Goal: Task Accomplishment & Management: Complete application form

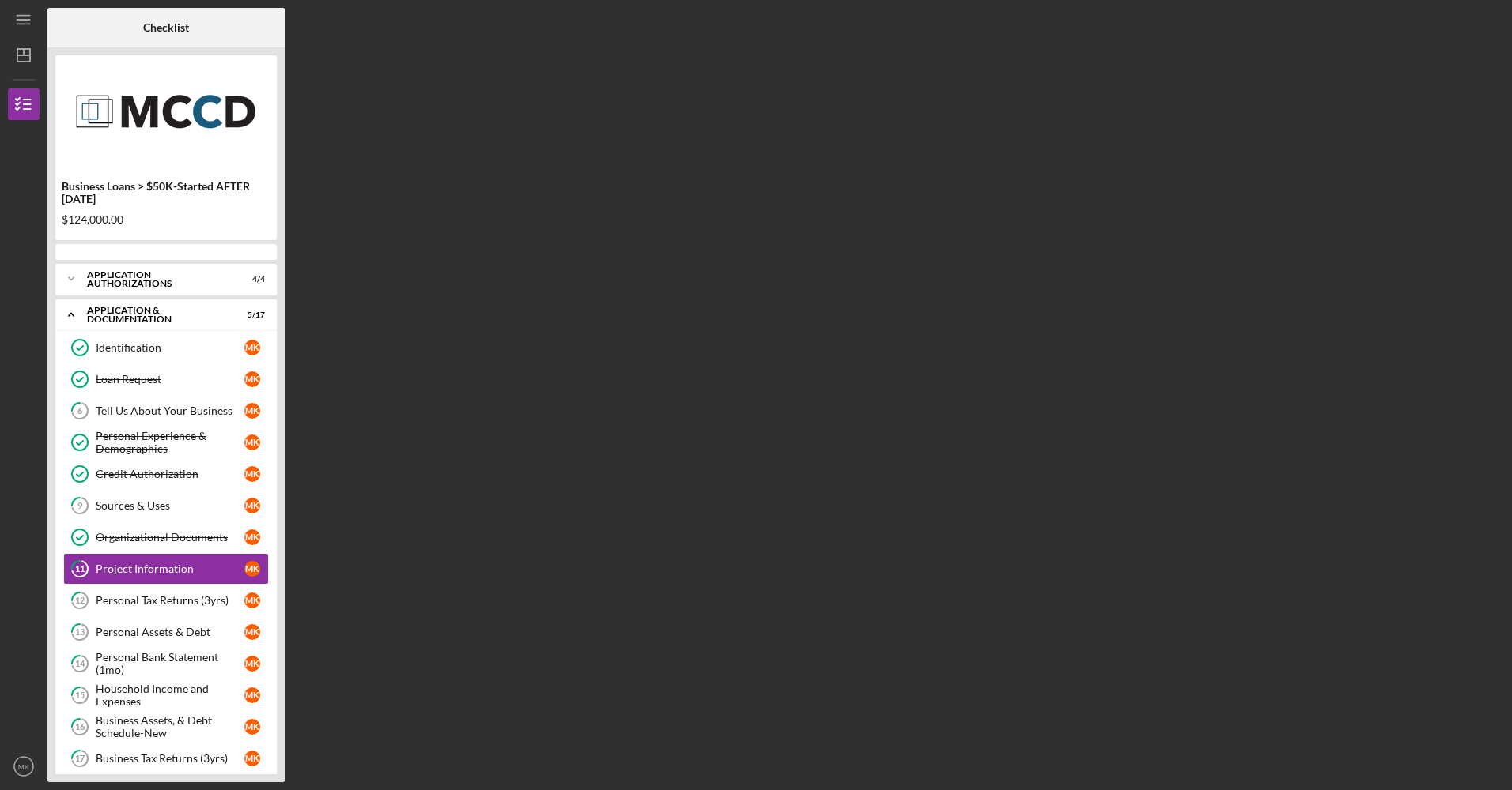
scroll to position [50, 0]
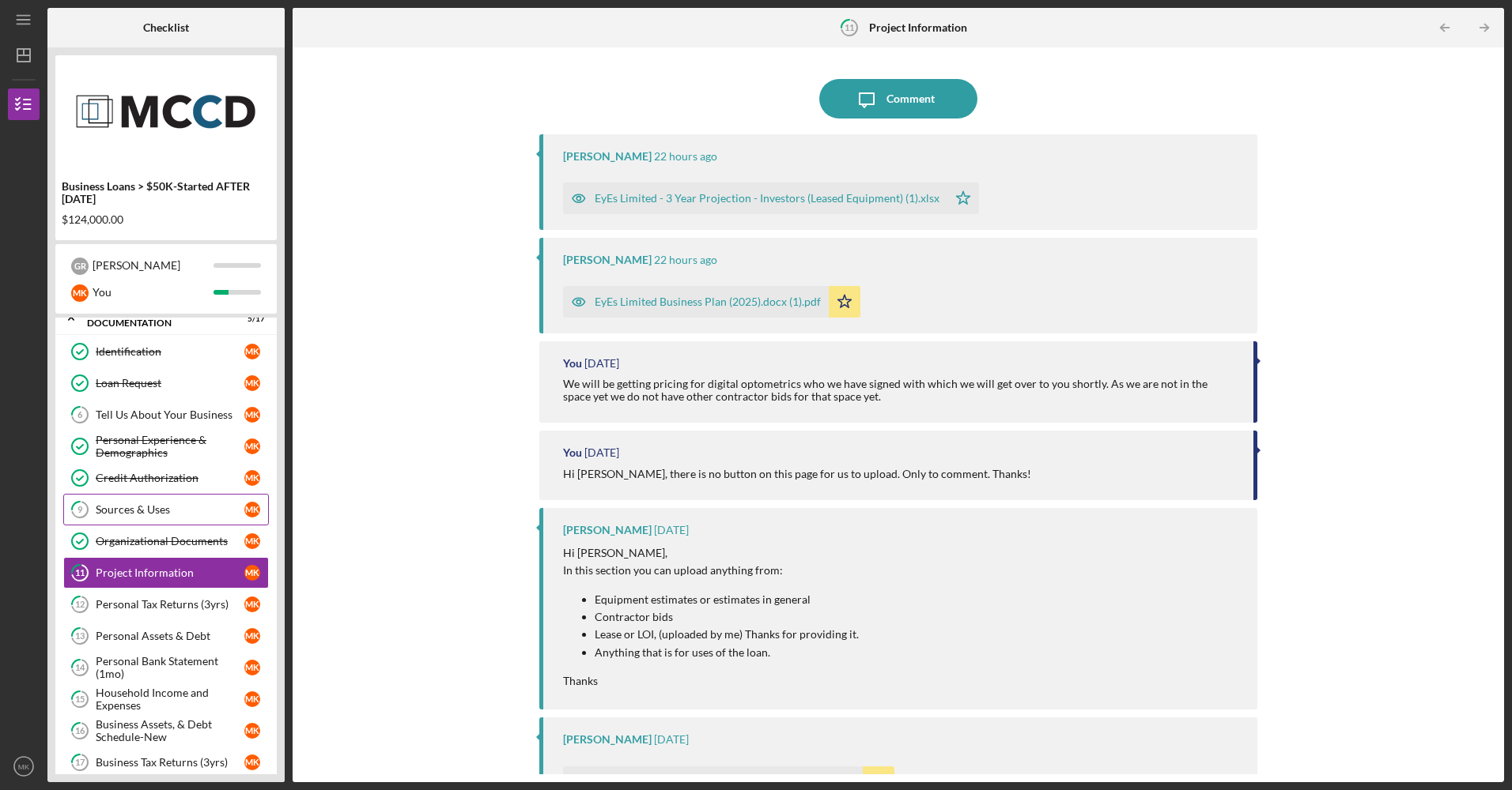
click at [168, 516] on div "Sources & Uses" at bounding box center [169, 509] width 148 height 12
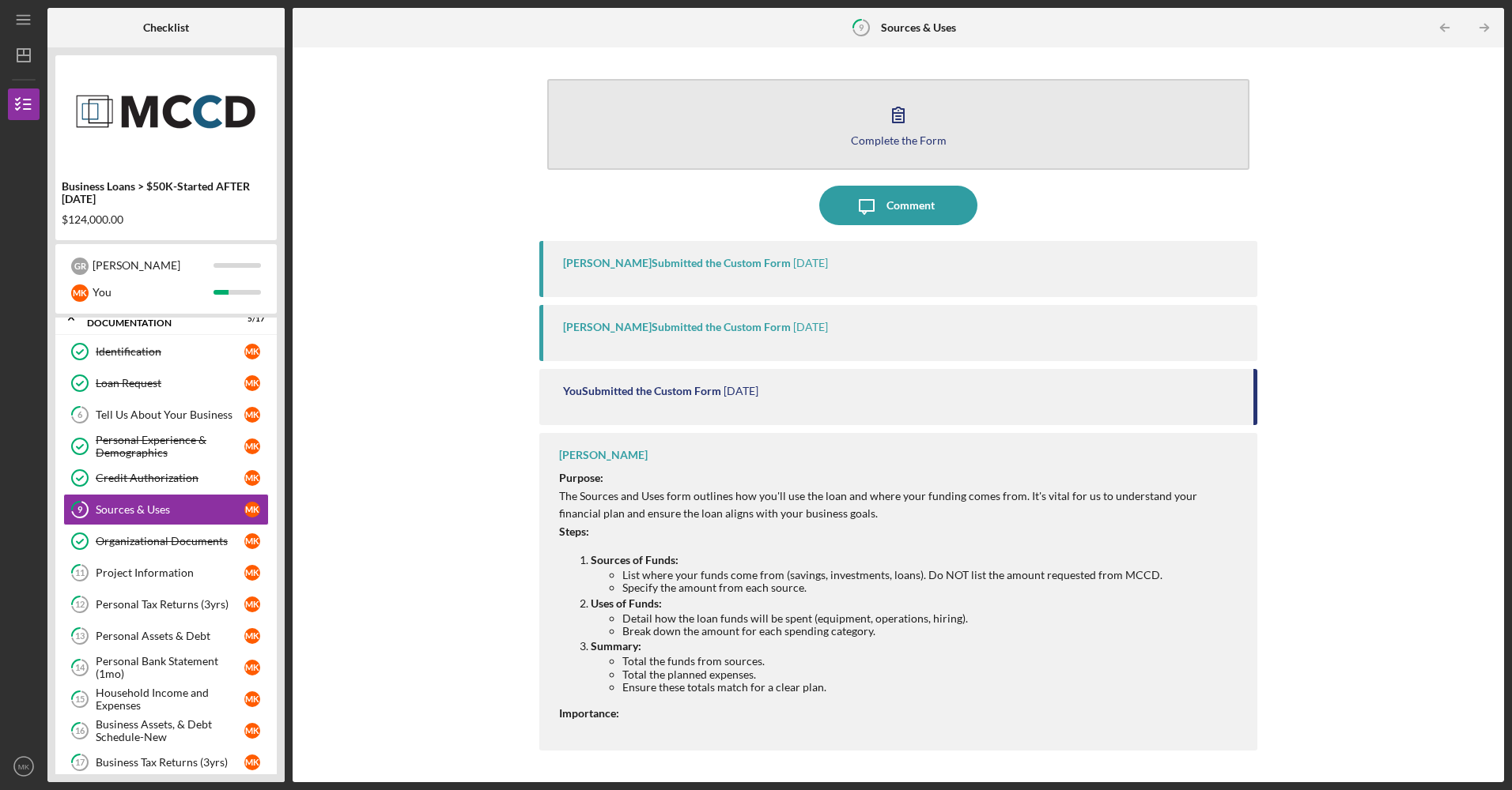
click at [888, 121] on icon "button" at bounding box center [898, 114] width 40 height 40
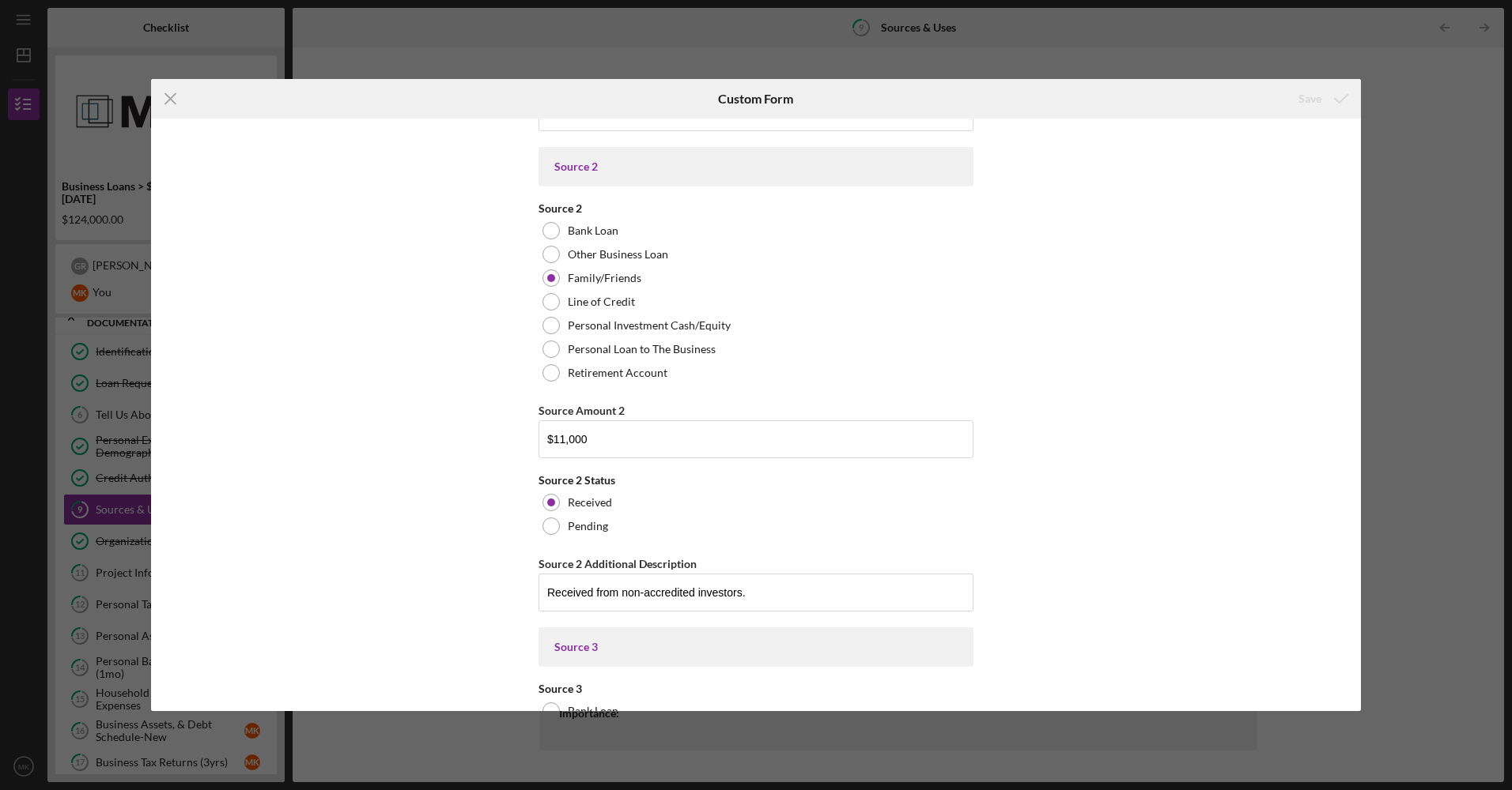
scroll to position [6224, 0]
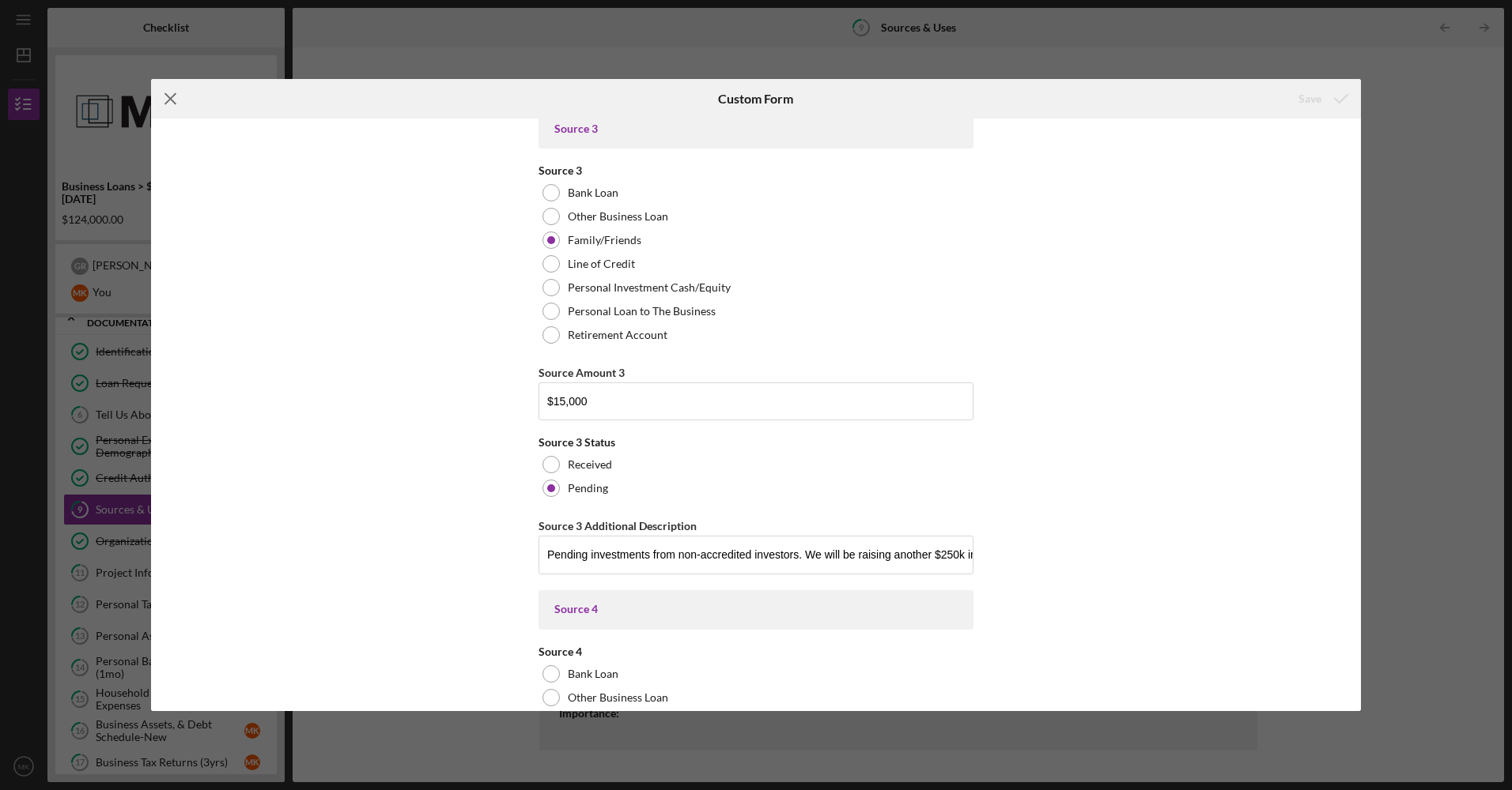
click at [173, 100] on line at bounding box center [170, 99] width 10 height 10
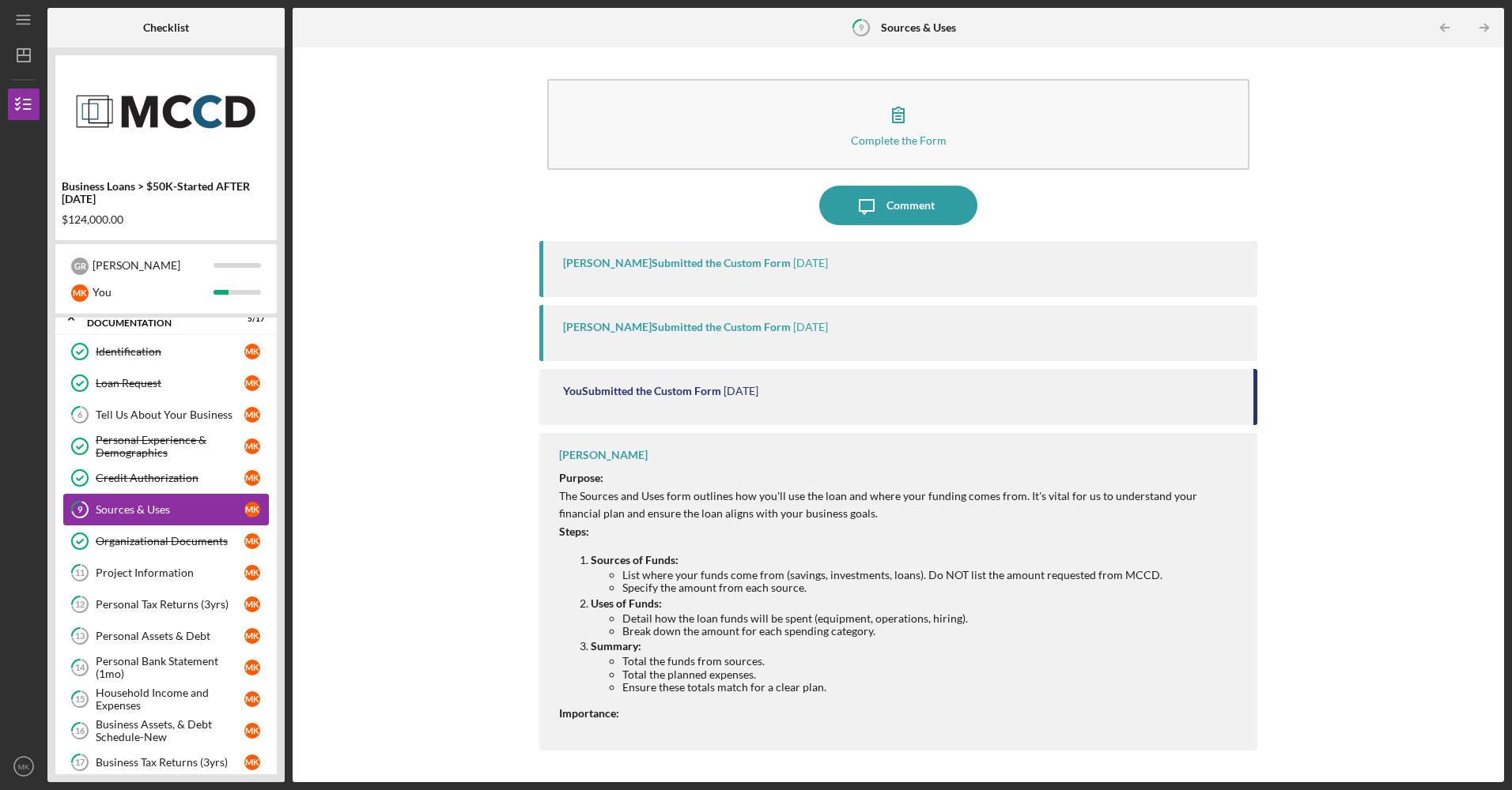
click at [142, 511] on div "Sources & Uses" at bounding box center [169, 509] width 148 height 12
click at [156, 582] on link "11 Project Information M K" at bounding box center [166, 573] width 206 height 32
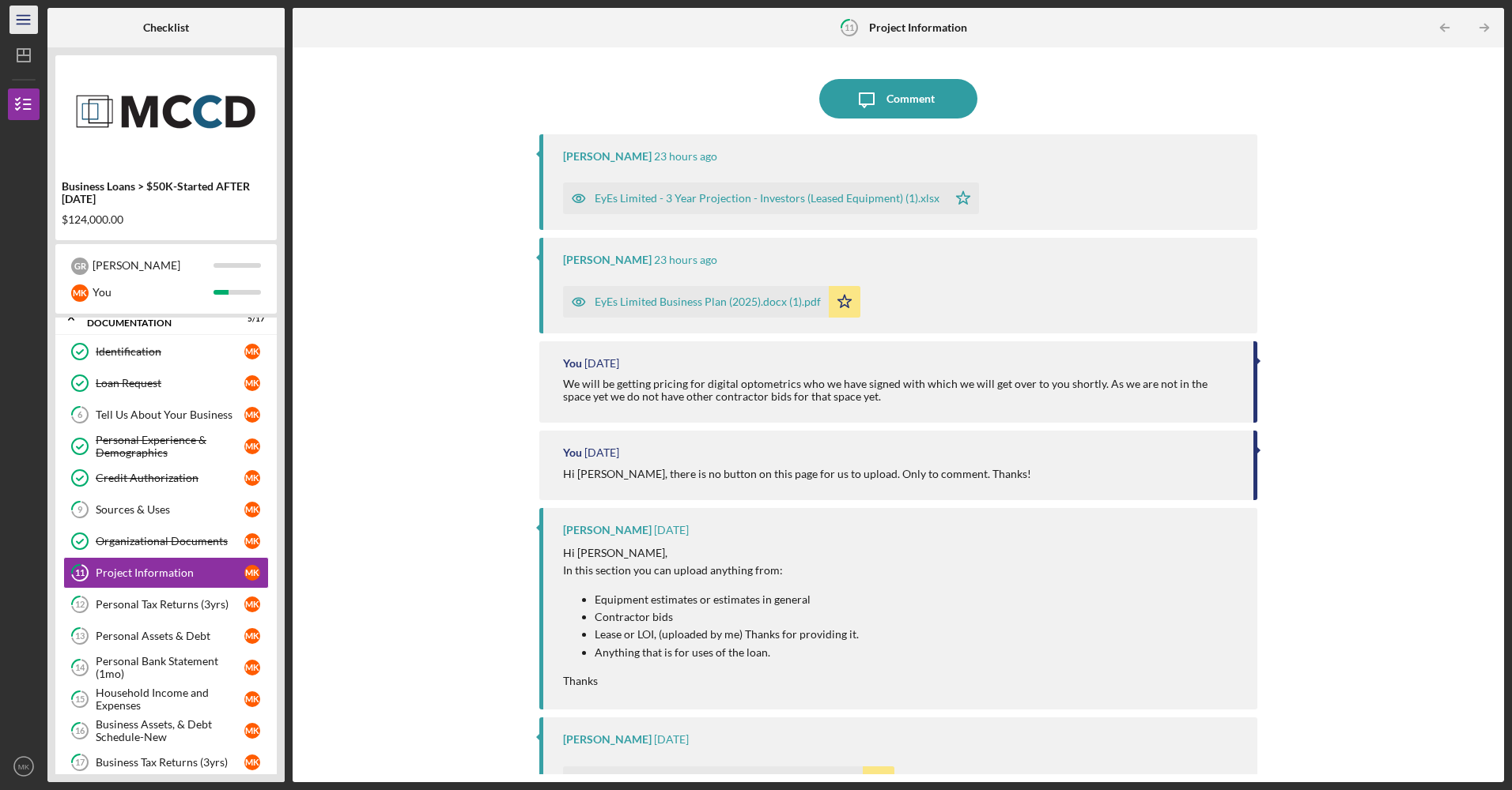
click at [26, 13] on icon "Icon/Menu" at bounding box center [24, 20] width 36 height 36
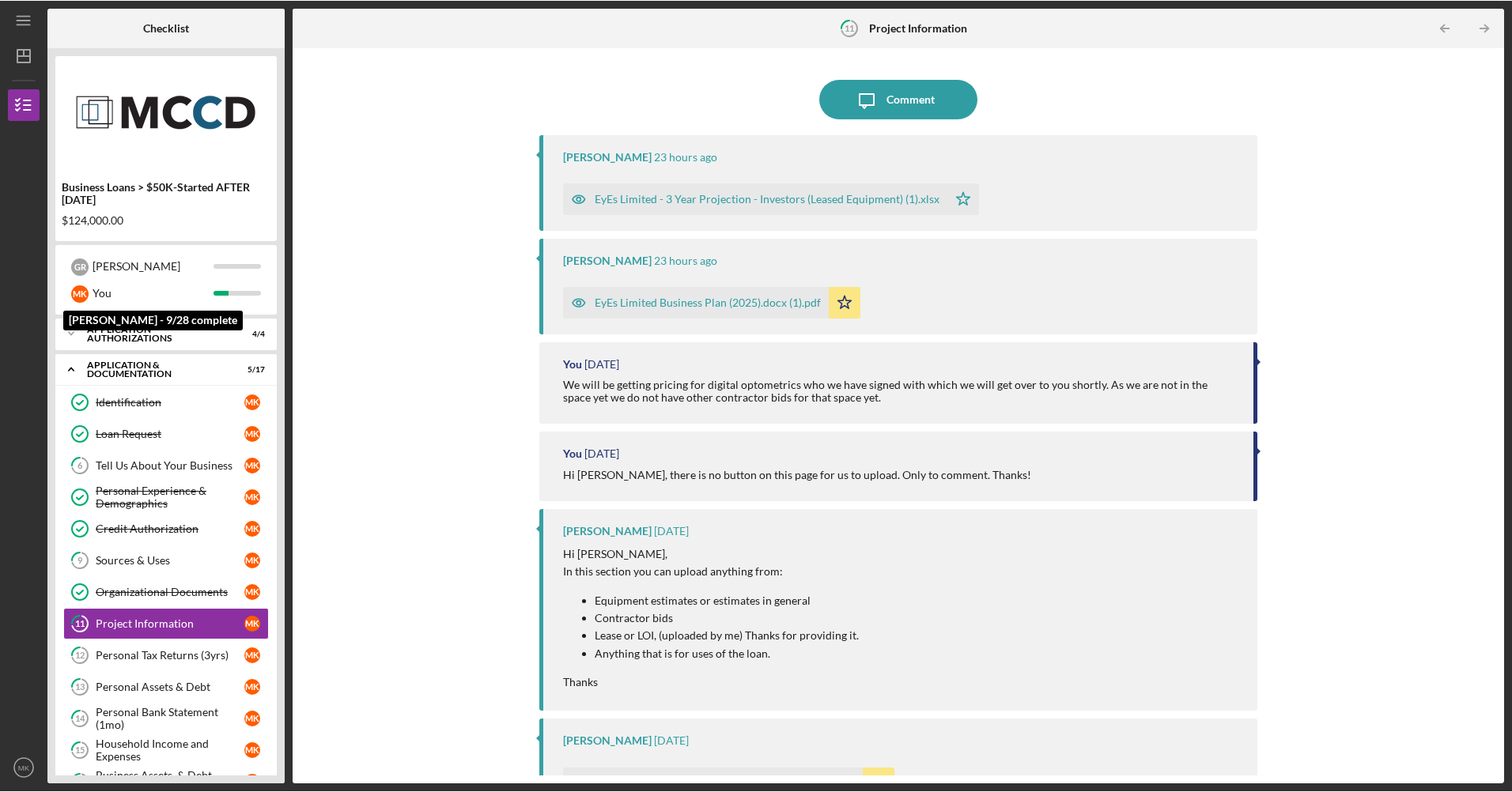
scroll to position [50, 0]
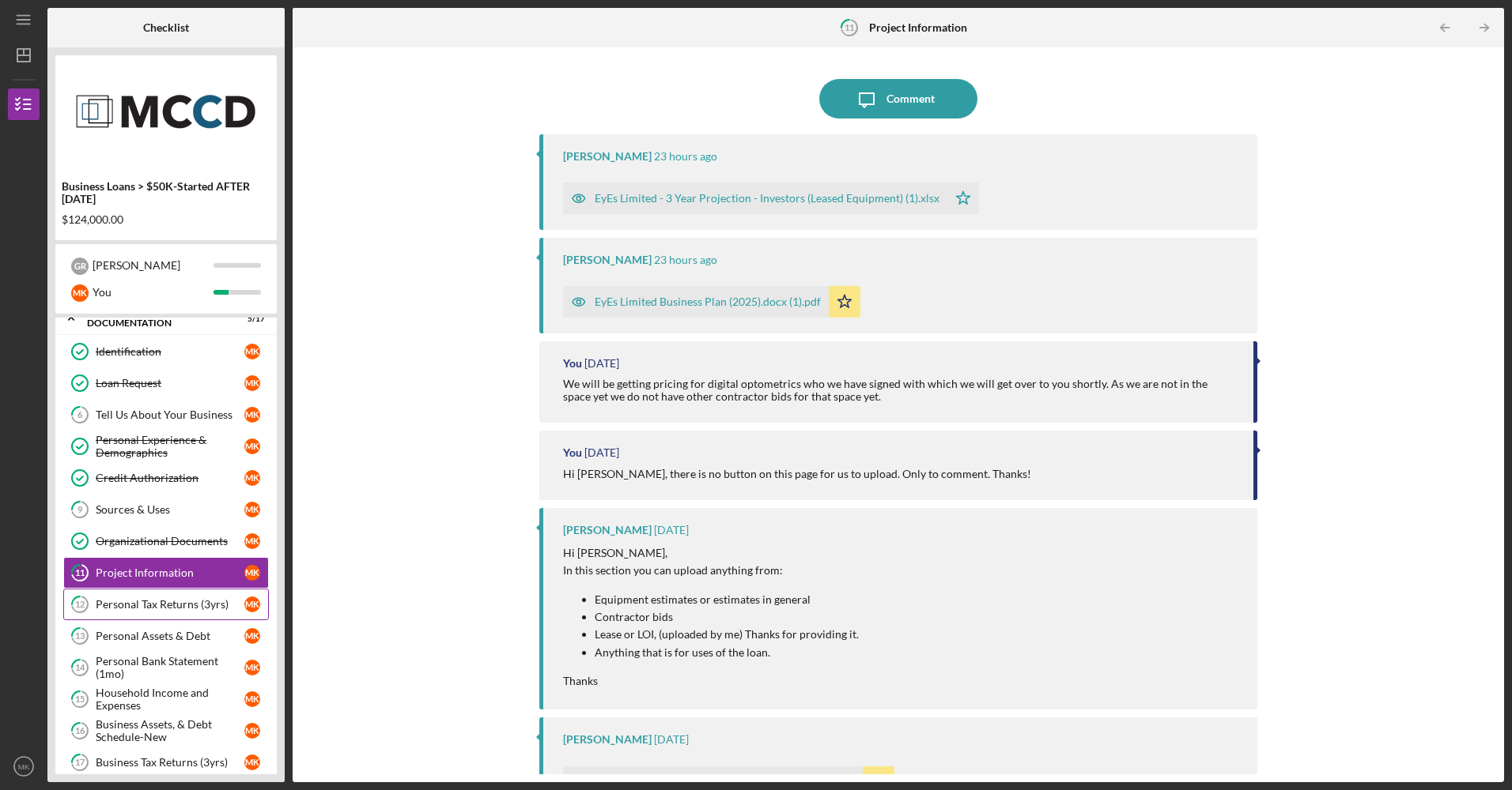
click at [201, 602] on div "Personal Tax Returns (3yrs)" at bounding box center [169, 604] width 148 height 12
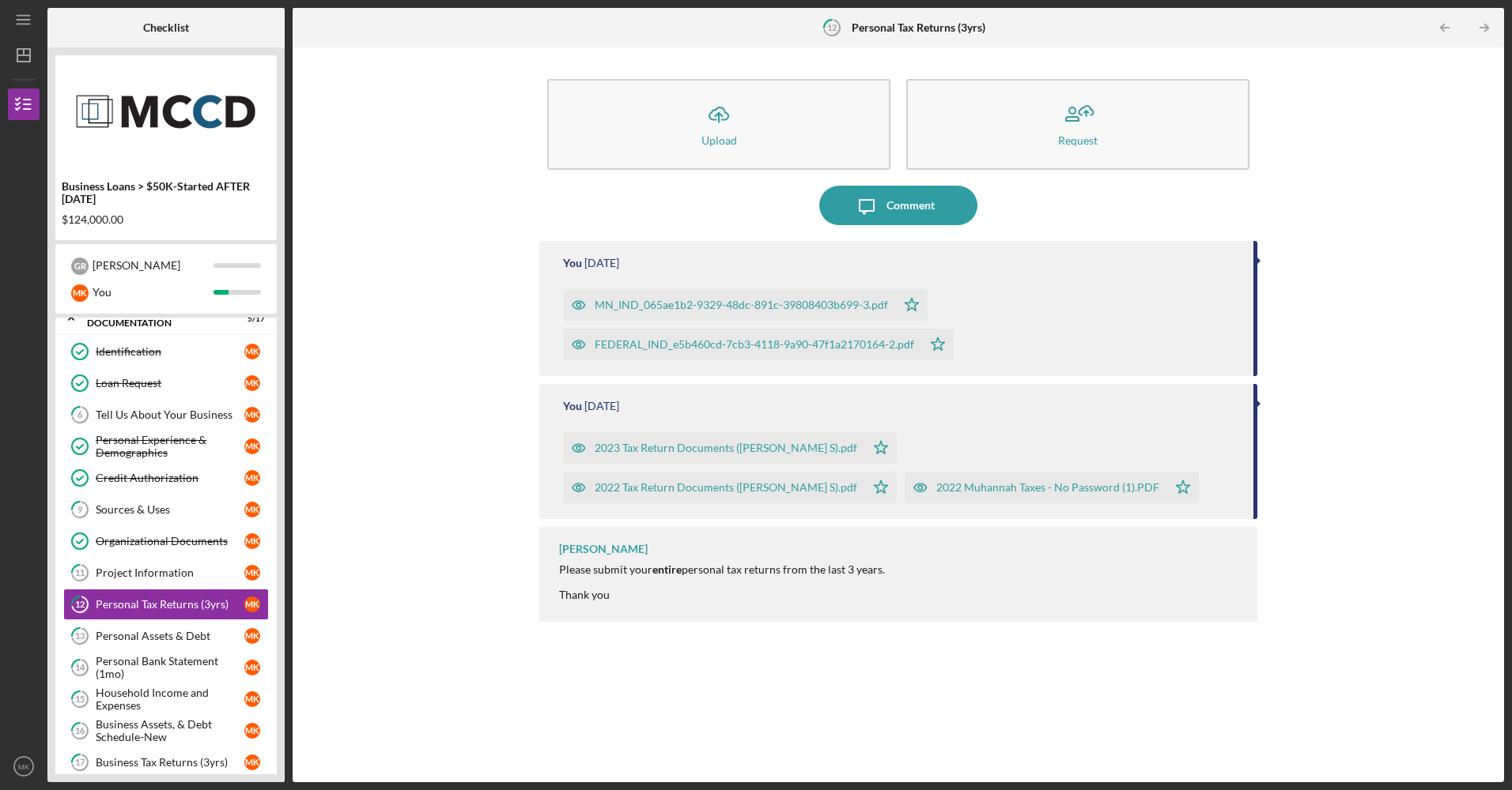
click at [742, 448] on div "2023 Tax Return Documents ([PERSON_NAME] S).pdf" at bounding box center [726, 448] width 263 height 12
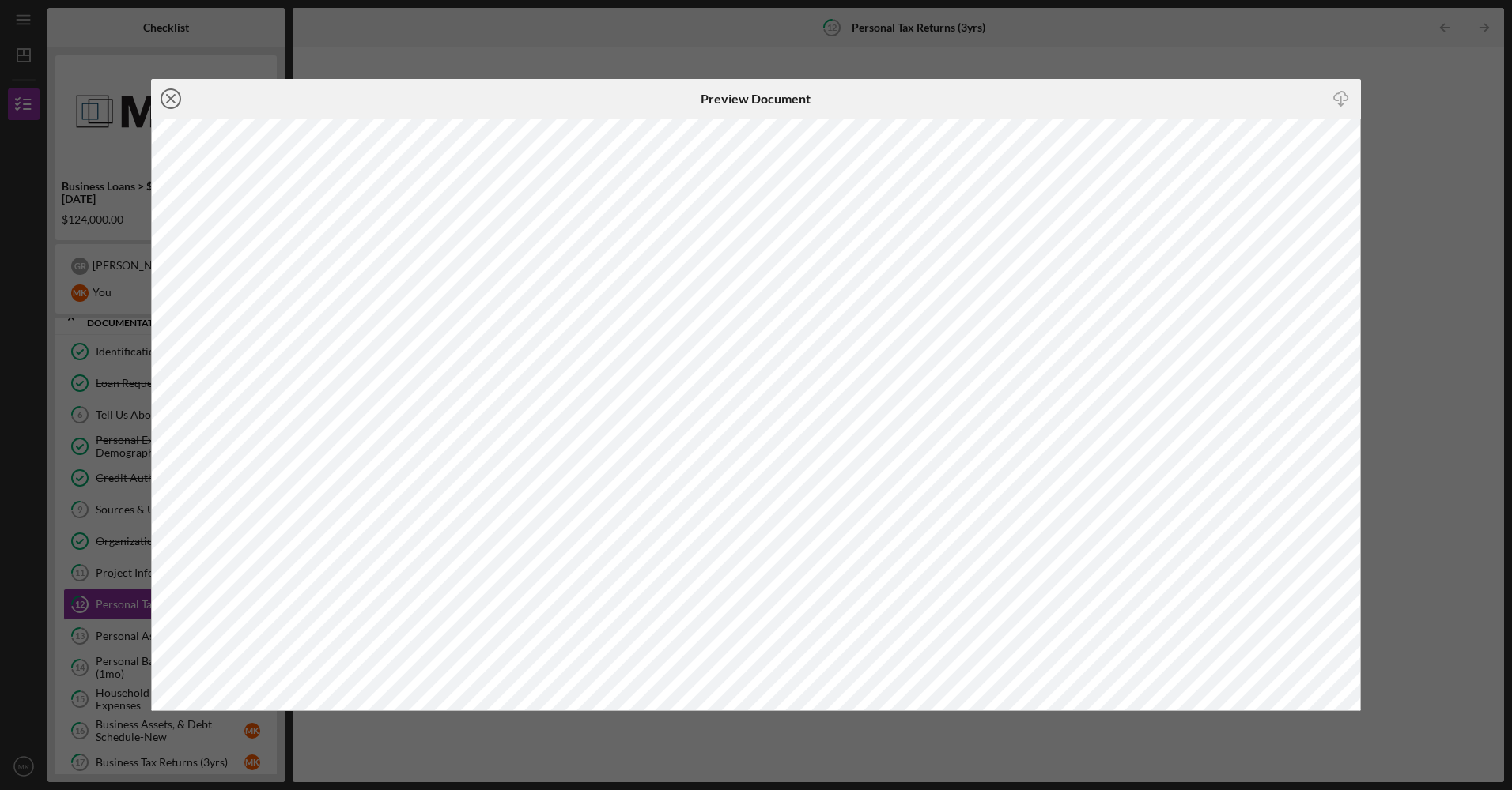
click at [173, 96] on line at bounding box center [171, 99] width 8 height 8
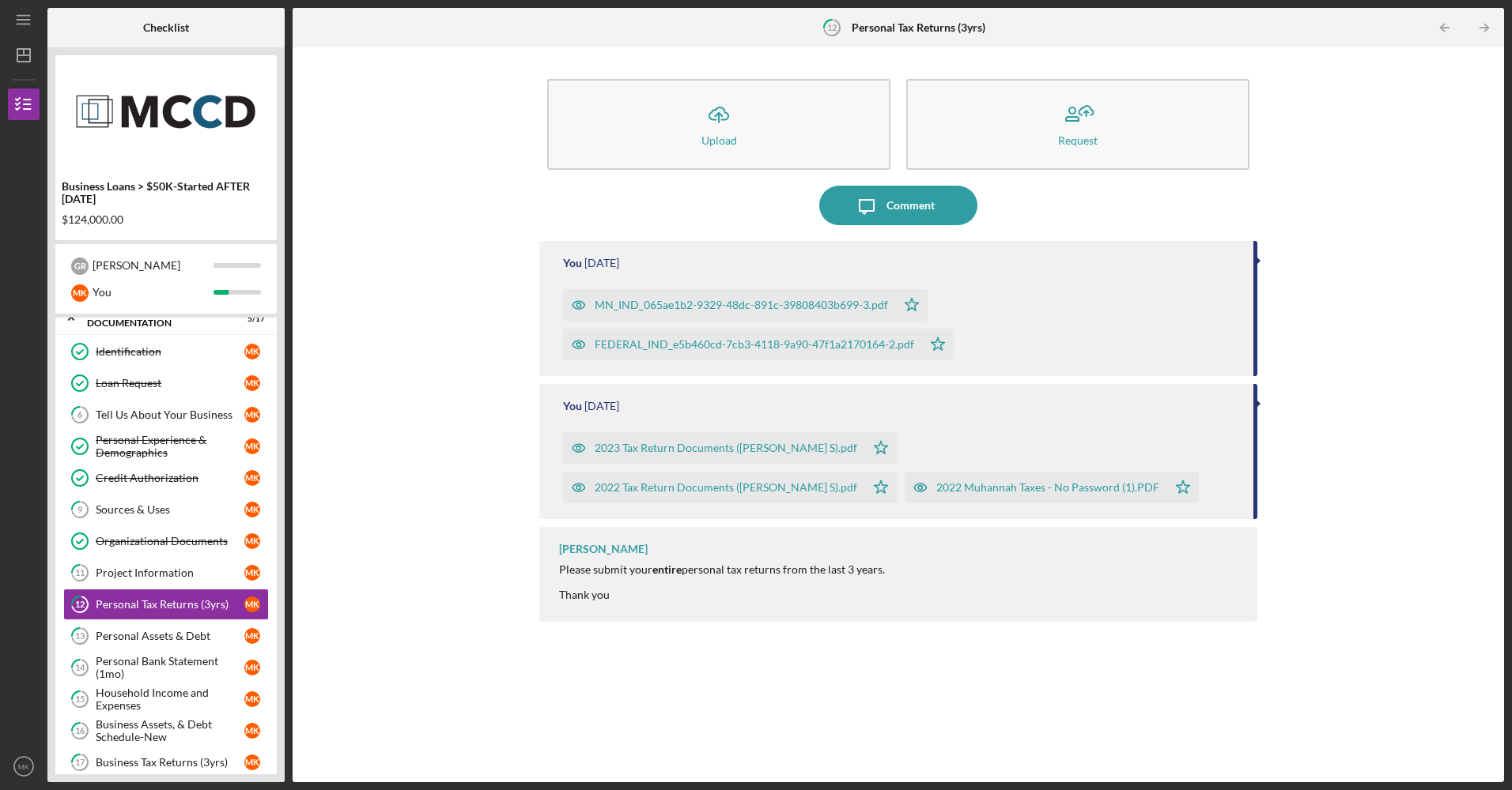
click at [746, 343] on div "FEDERAL_IND_e5b460cd-7cb3-4118-9a90-47f1a2170164-2.pdf" at bounding box center [754, 344] width 319 height 12
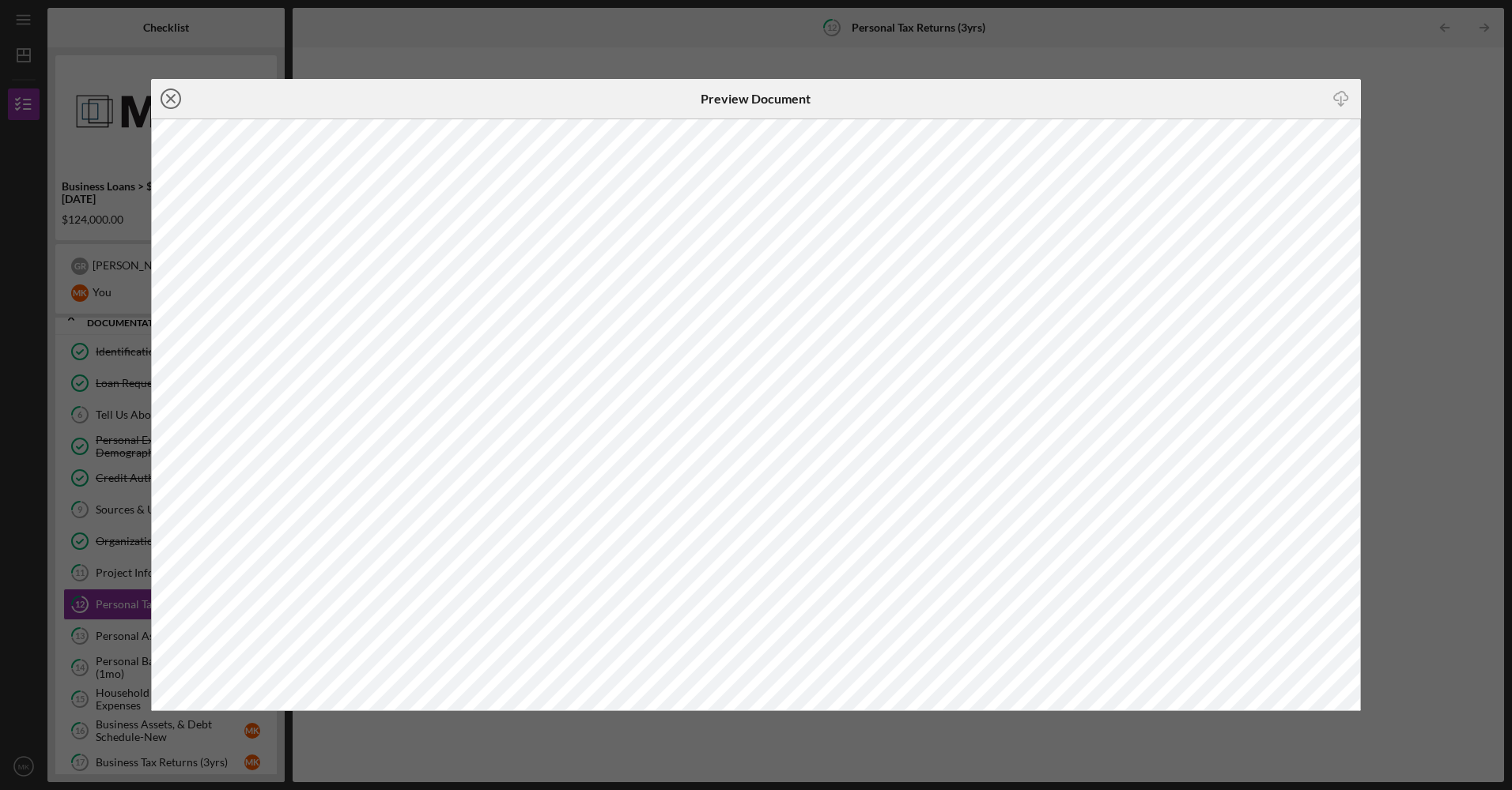
click at [168, 95] on line at bounding box center [171, 99] width 8 height 8
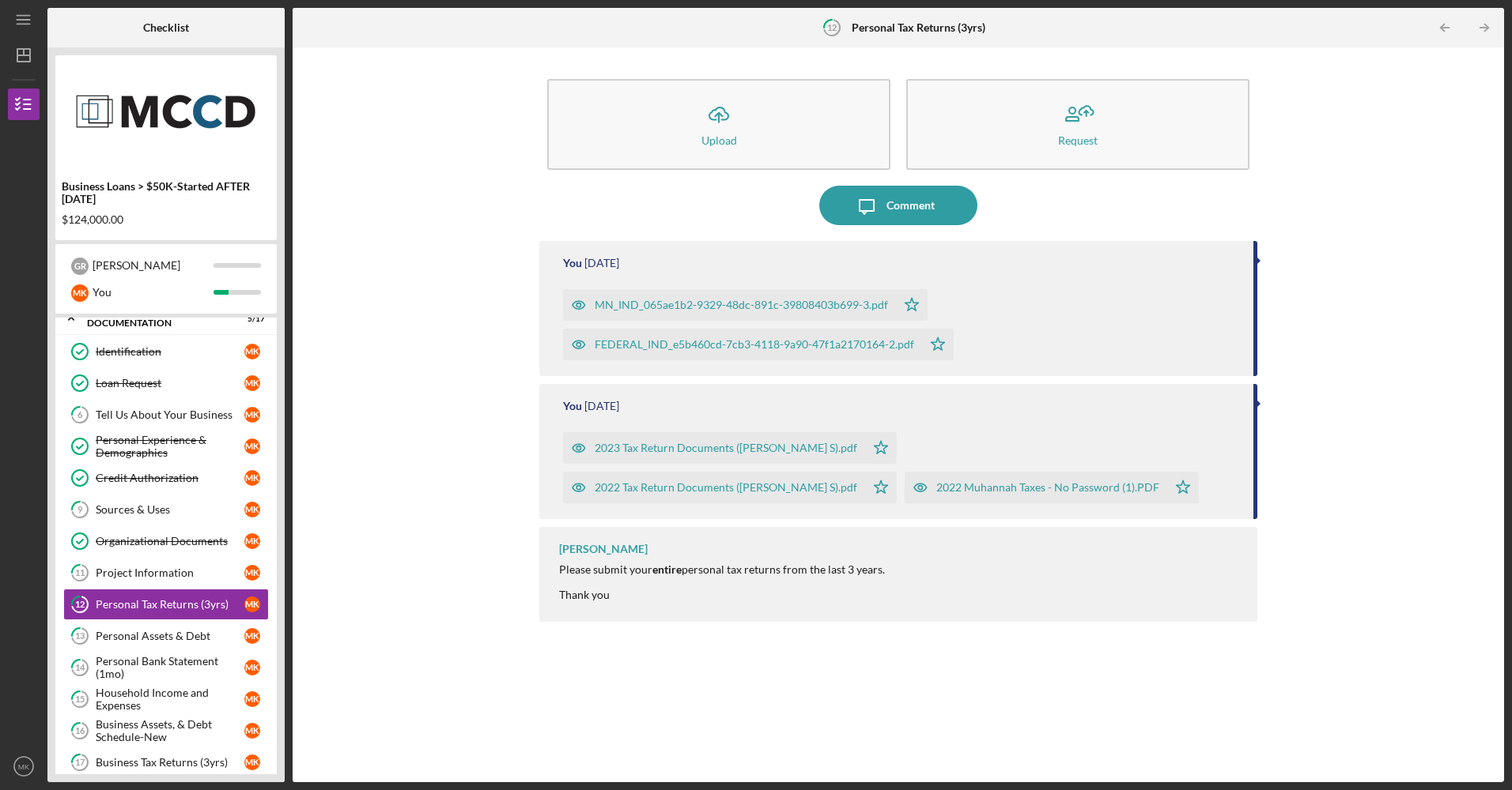
click at [766, 342] on div "FEDERAL_IND_e5b460cd-7cb3-4118-9a90-47f1a2170164-2.pdf" at bounding box center [754, 344] width 319 height 12
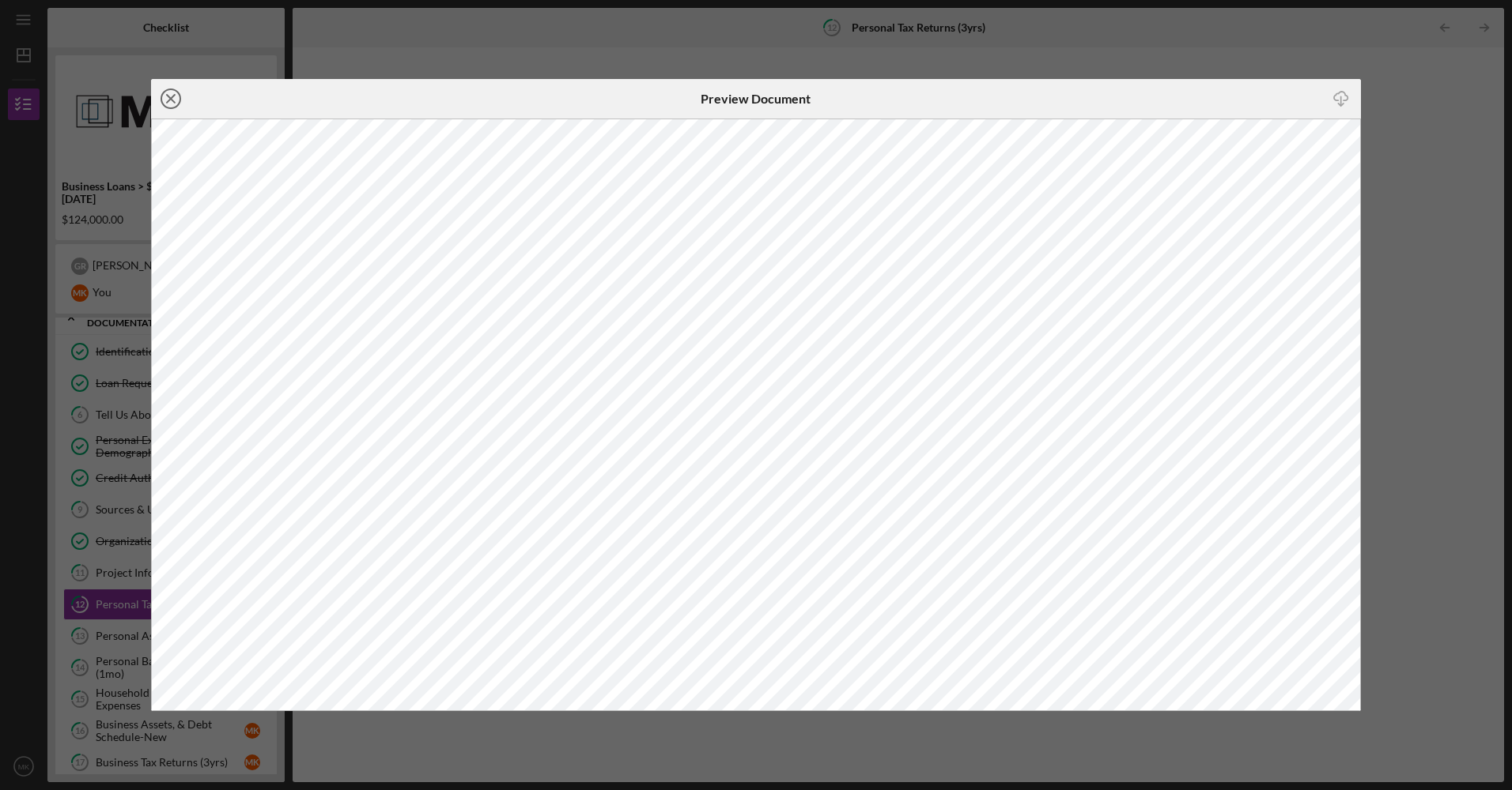
click at [170, 102] on icon "Icon/Close" at bounding box center [171, 99] width 40 height 40
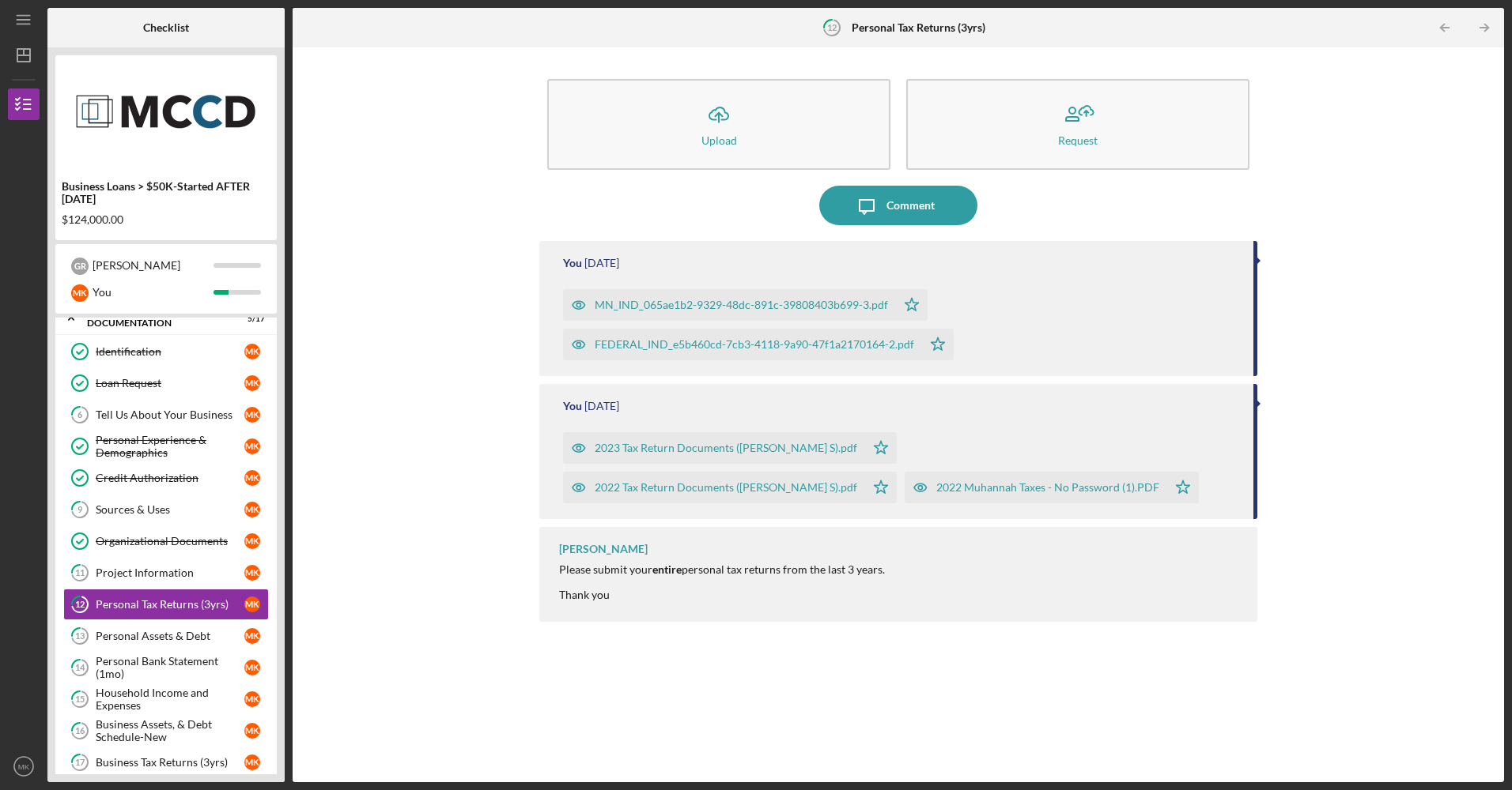
click at [644, 300] on div "MN_IND_065ae1b2-9329-48dc-891c-39808403b699-3.pdf" at bounding box center [741, 304] width 294 height 12
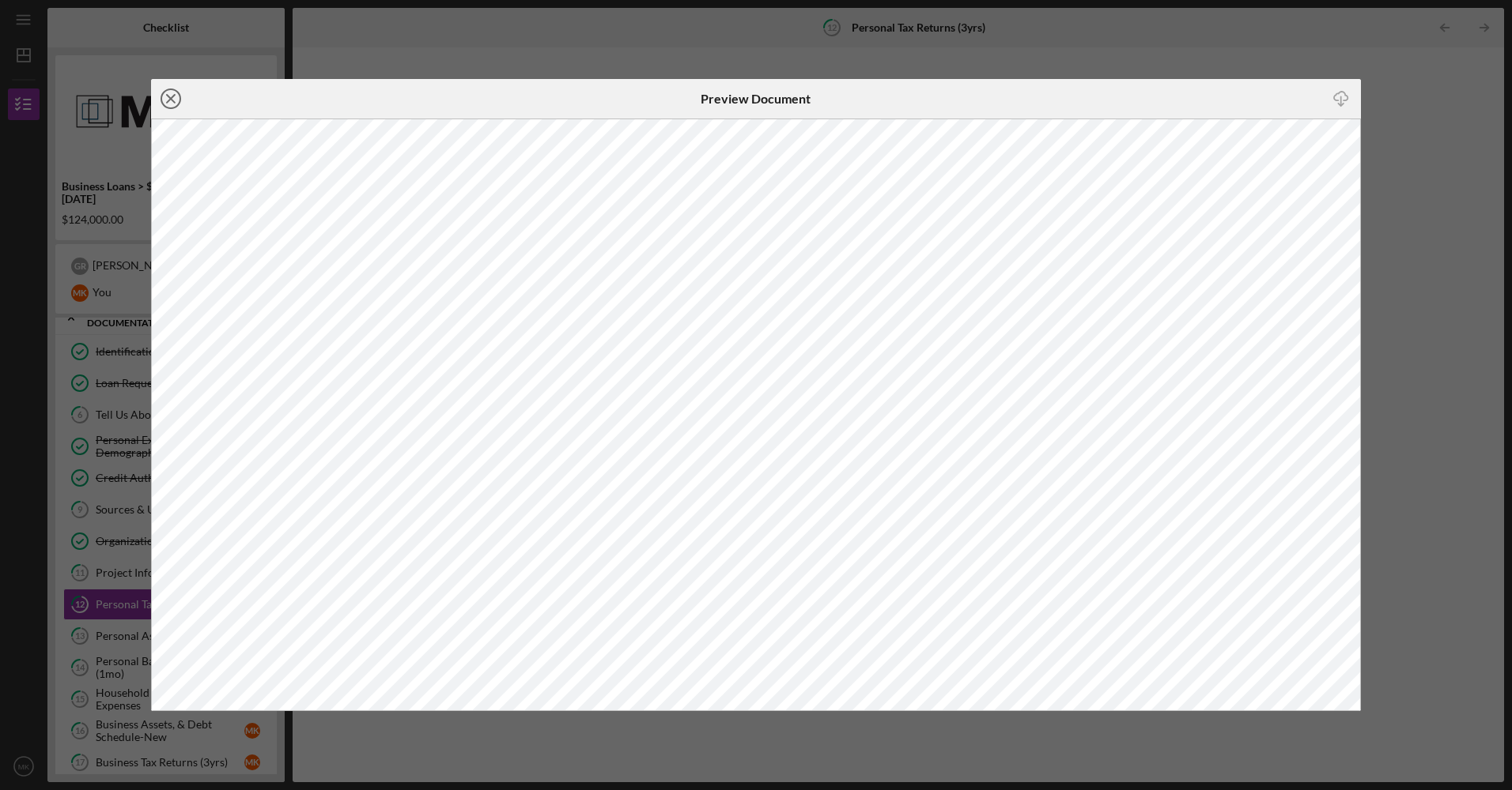
click at [171, 99] on line at bounding box center [171, 99] width 8 height 8
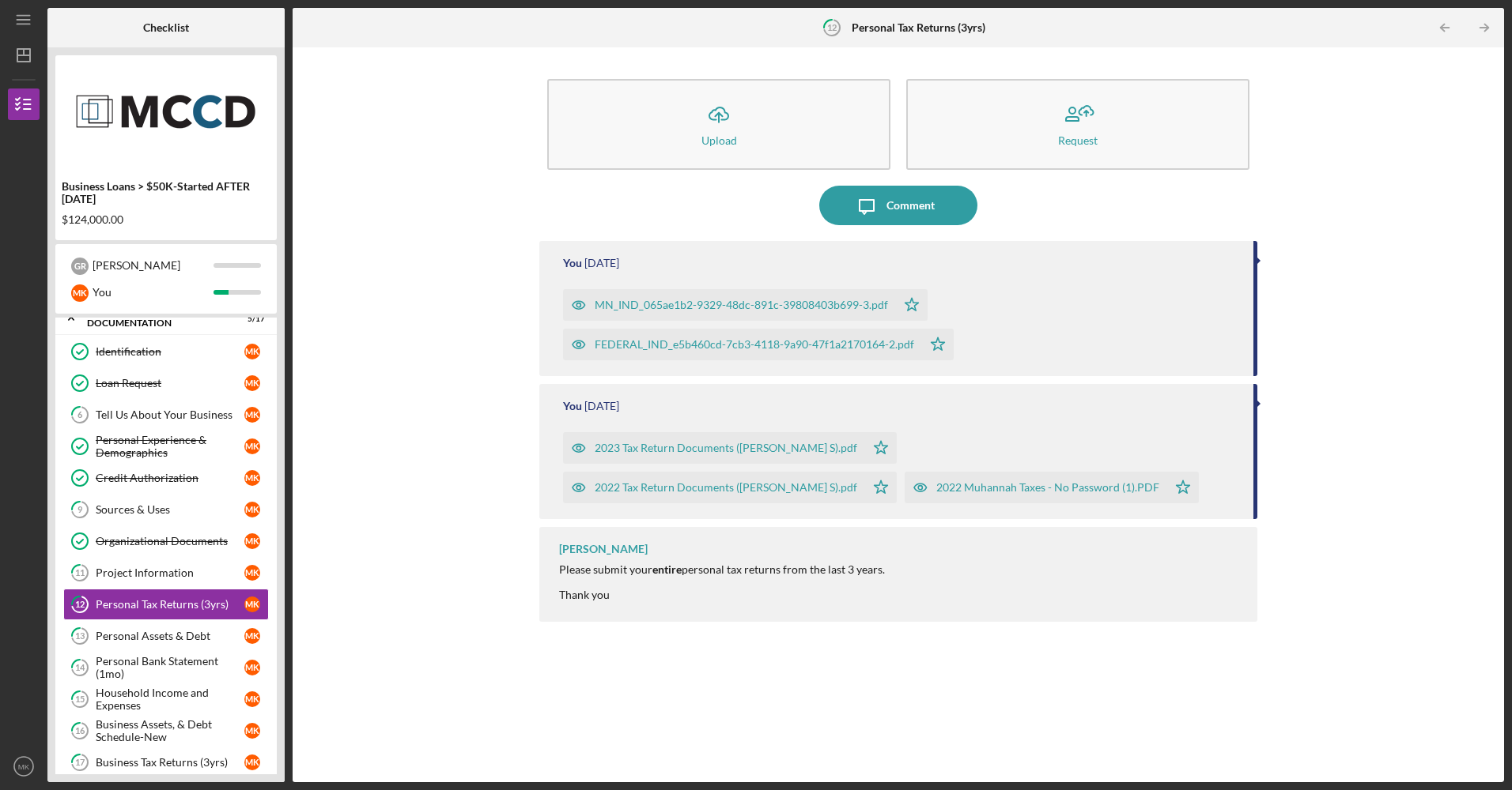
click at [759, 300] on div "MN_IND_065ae1b2-9329-48dc-891c-39808403b699-3.pdf" at bounding box center [741, 304] width 294 height 12
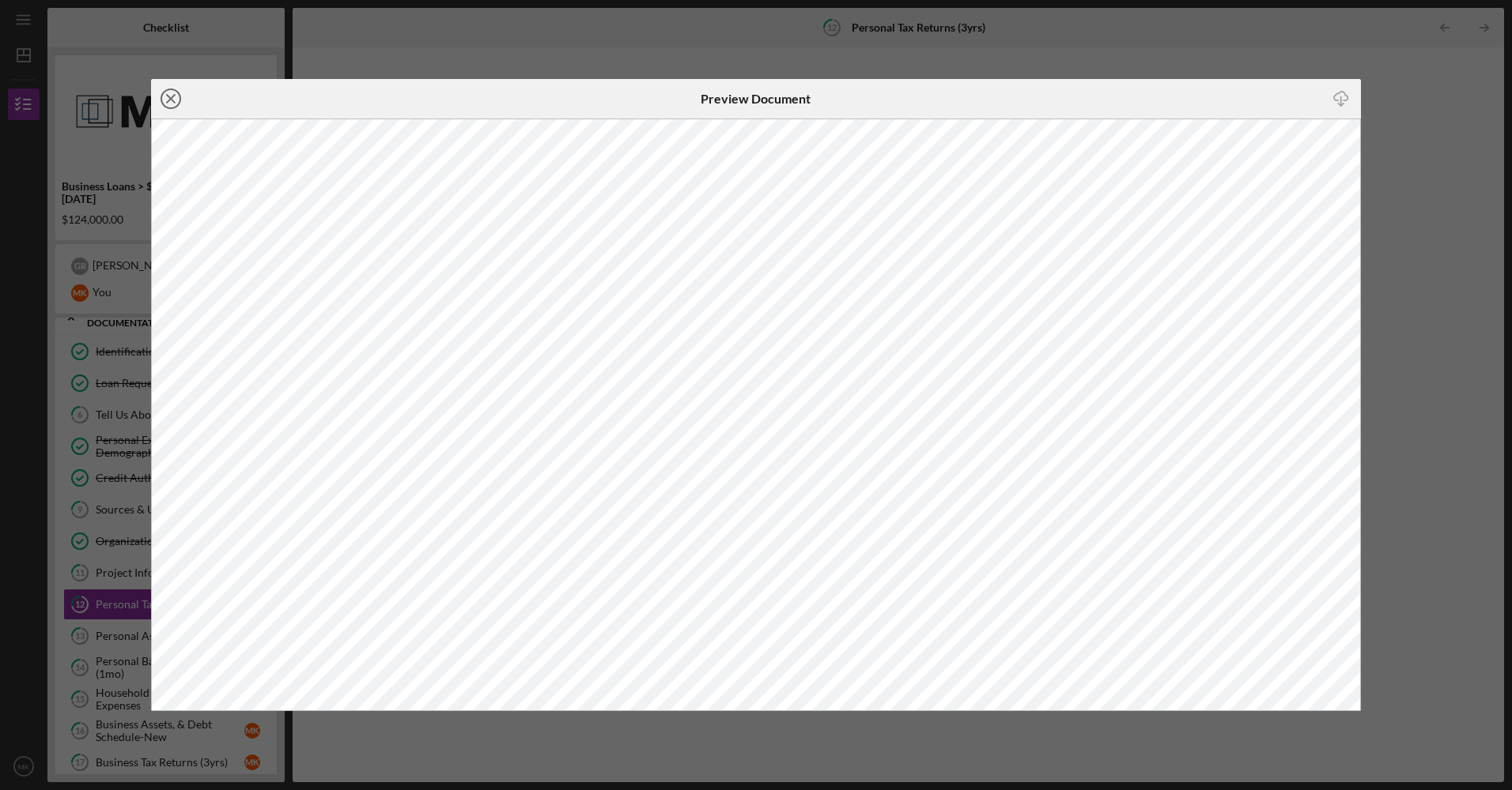
click at [173, 98] on line at bounding box center [171, 99] width 8 height 8
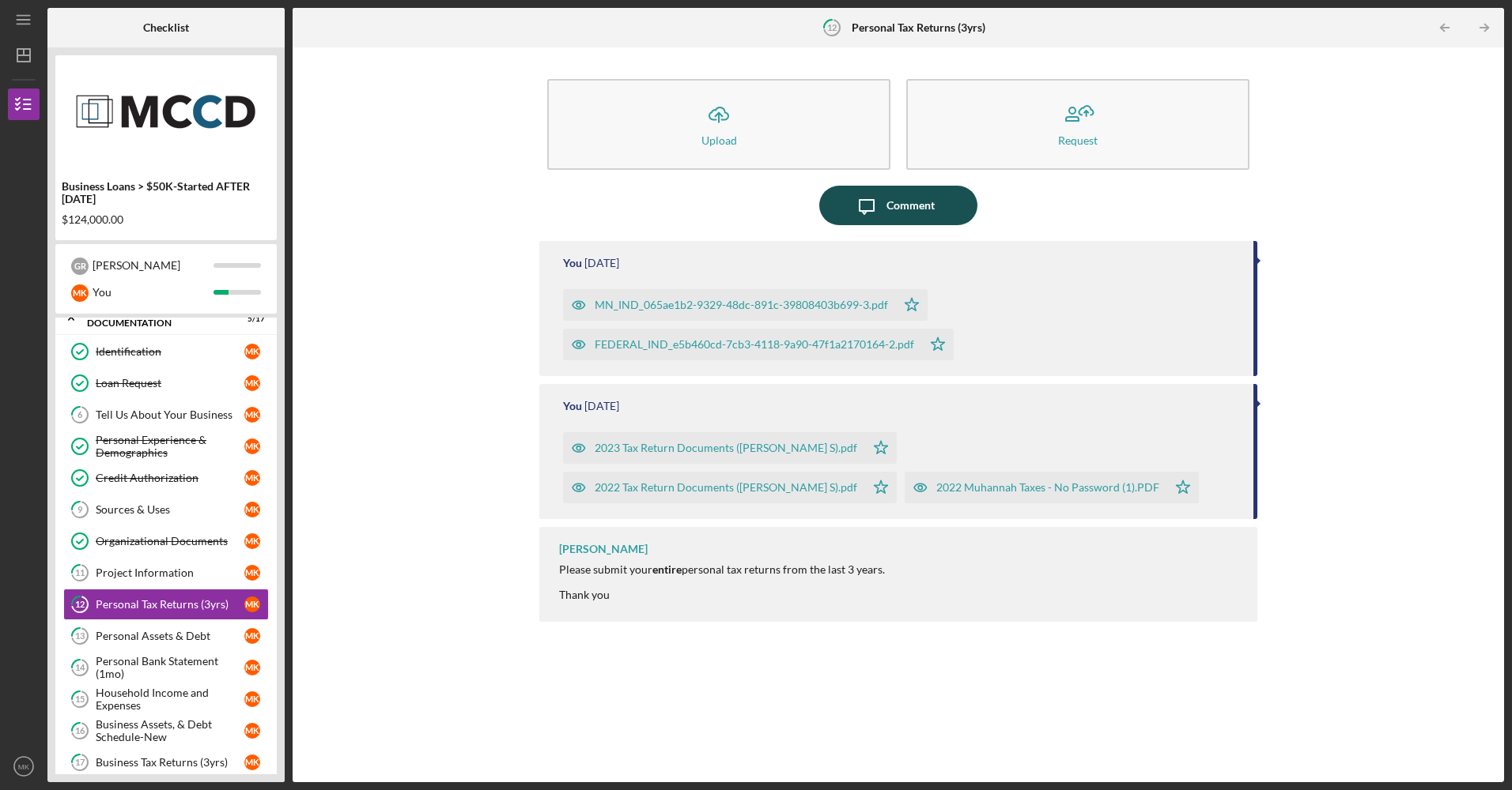
click at [895, 211] on div "Comment" at bounding box center [911, 206] width 48 height 40
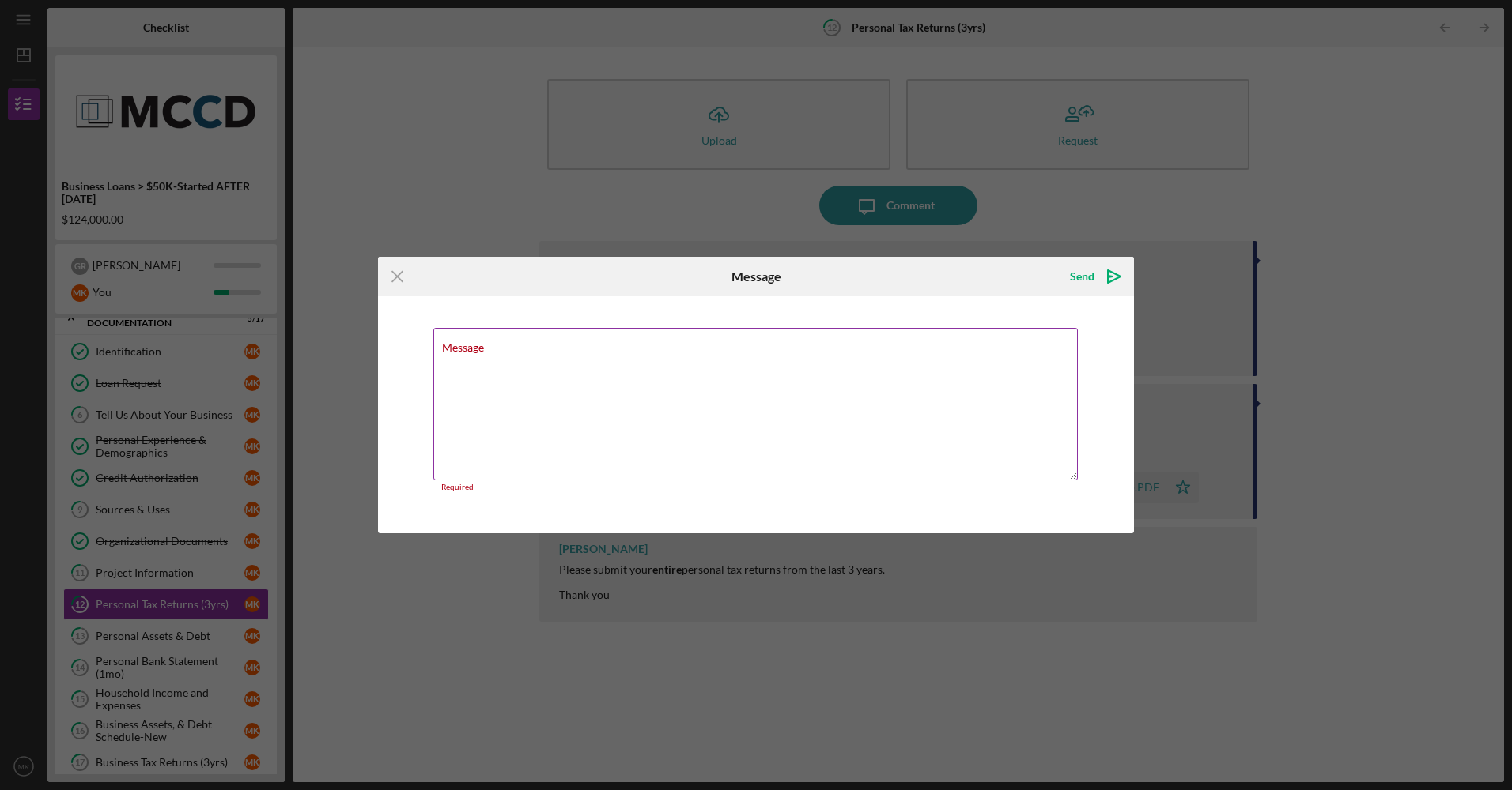
click at [520, 349] on div "Message Required" at bounding box center [756, 410] width 645 height 164
